Goal: Task Accomplishment & Management: Manage account settings

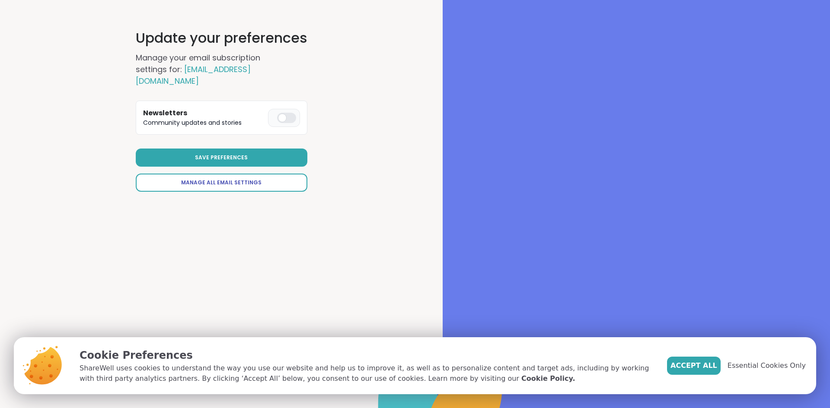
click at [218, 179] on span "Manage All Email Settings" at bounding box center [221, 183] width 80 height 8
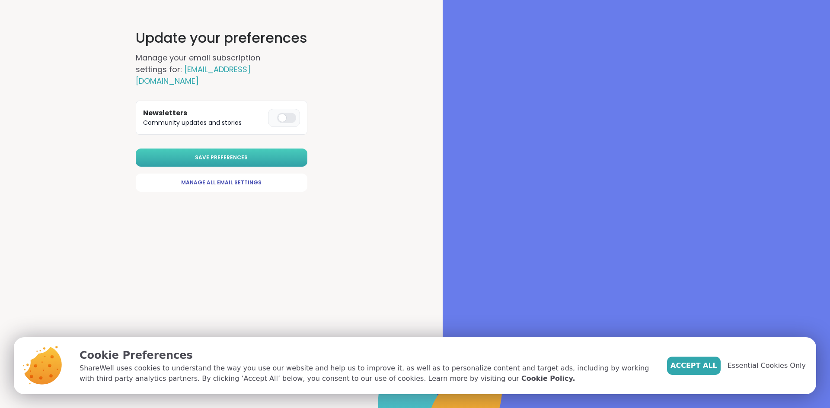
click at [229, 149] on button "Save Preferences" at bounding box center [222, 158] width 172 height 18
